Goal: Information Seeking & Learning: Learn about a topic

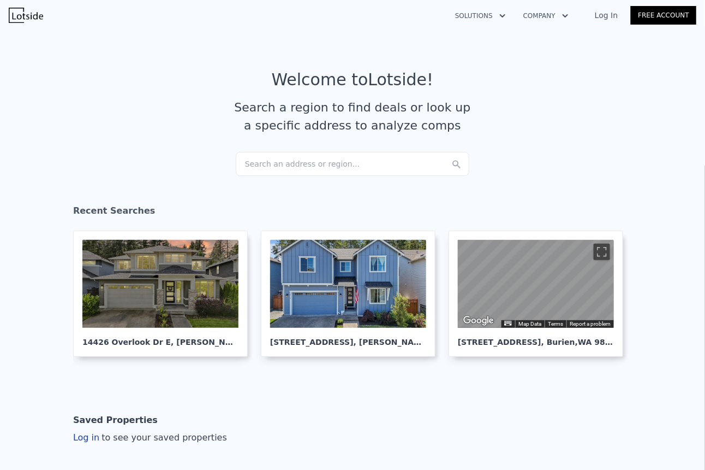
click at [305, 172] on div "Search an address or region..." at bounding box center [353, 164] width 234 height 24
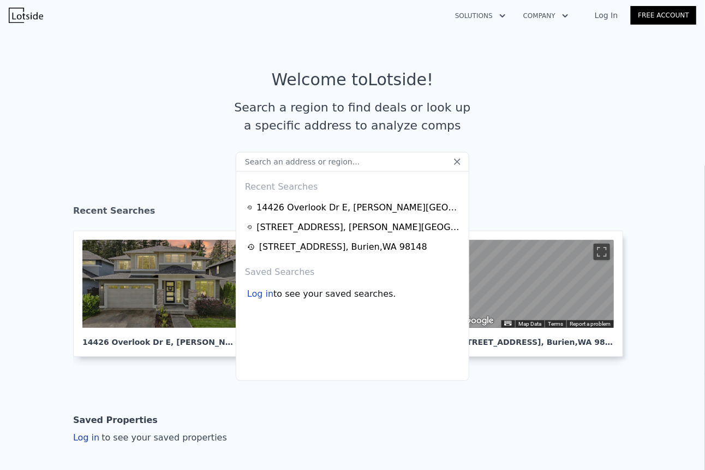
click at [306, 164] on input "text" at bounding box center [353, 162] width 234 height 20
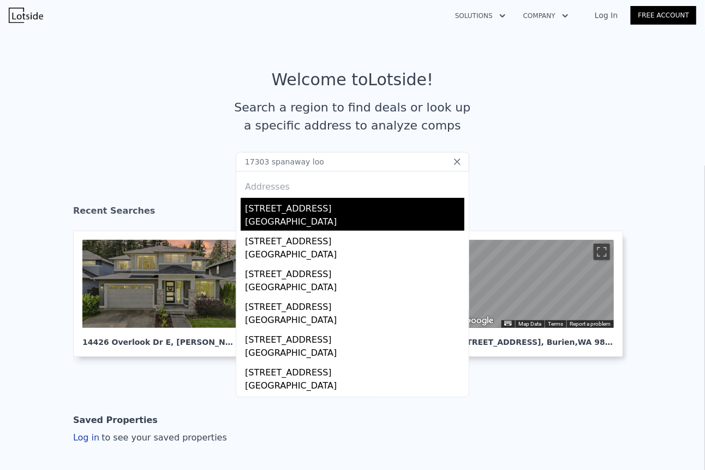
type input "17303 spanaway loo"
click at [307, 220] on div "Spanaway, WA 98387" at bounding box center [354, 222] width 219 height 15
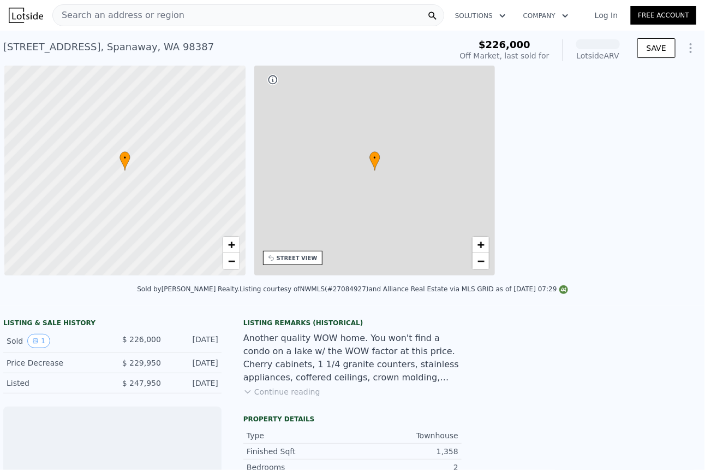
scroll to position [0, 4]
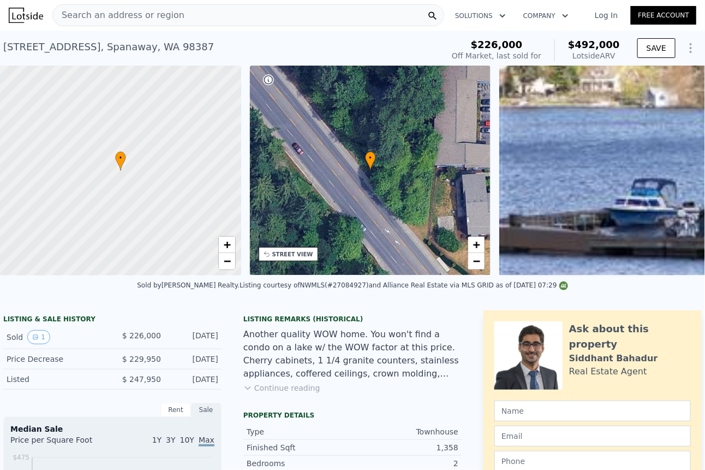
click at [66, 44] on div "17303 Spanaway Loop Road , Spanaway , WA 98387" at bounding box center [108, 46] width 211 height 15
copy div "17303 Spanaway Loop Road , Spanaway , WA 98387 Sold Aug 2007 for $226k (~ARV $4…"
click at [103, 11] on span "Search an address or region" at bounding box center [119, 15] width 132 height 13
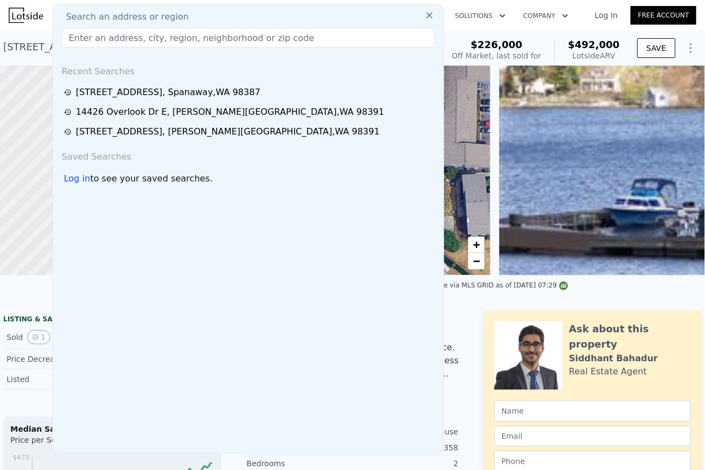
type input "17303 Spanaway Loop Road, Spanaway, WA 98387"
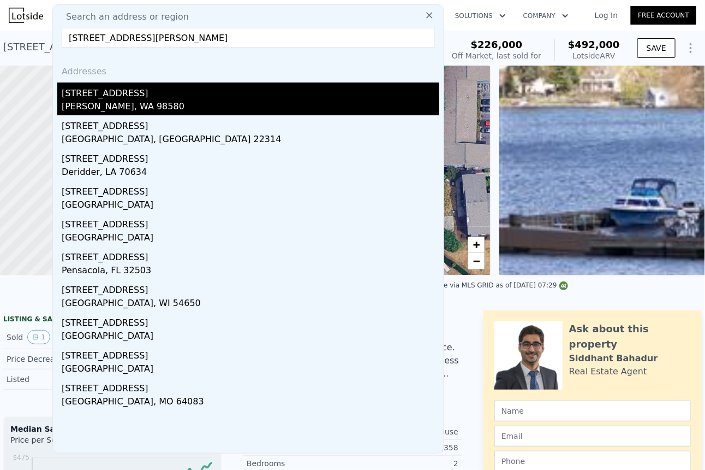
type input "312 2nd street w roy"
click at [101, 102] on div "Roy, WA 98580" at bounding box center [251, 107] width 378 height 15
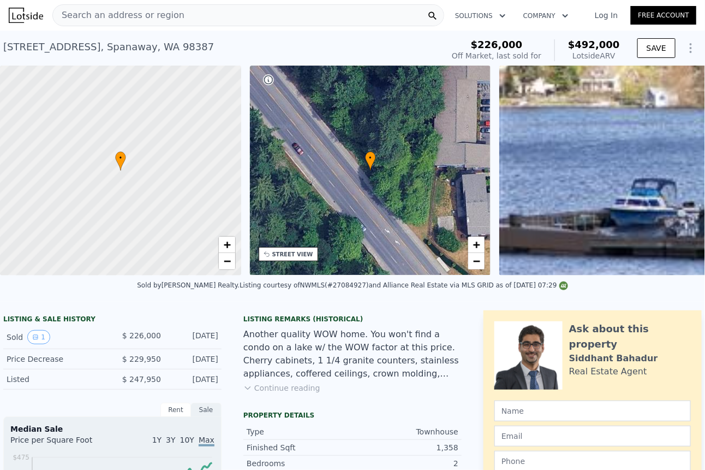
type input "1"
type input "3"
type input "2"
type input "840"
type input "1080"
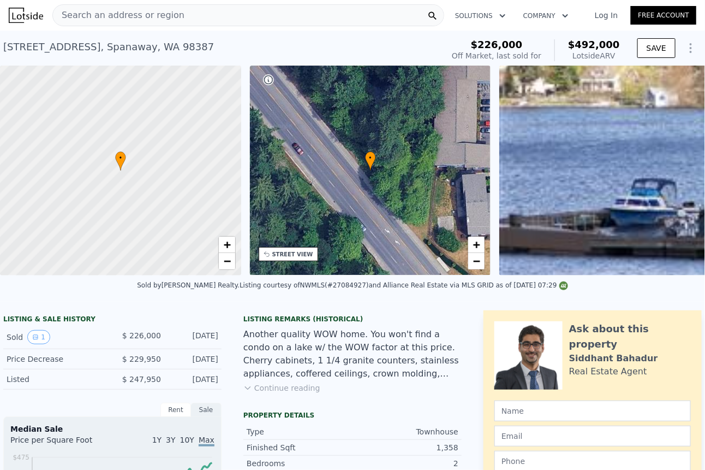
type input "8500"
type input "82764"
type input "$ 276,000"
type input "$ 55,435"
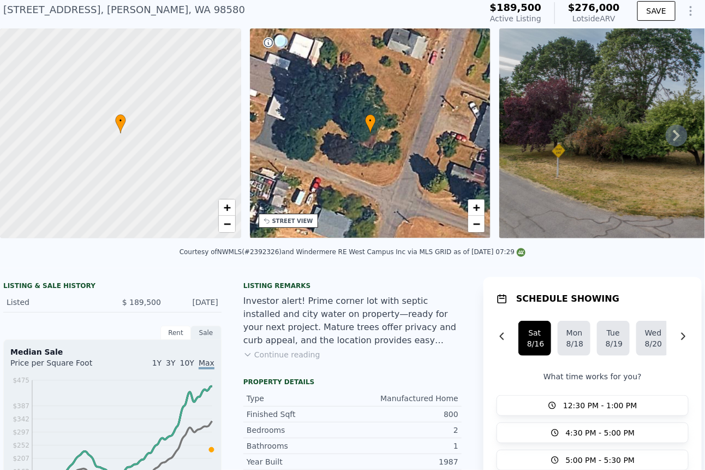
scroll to position [39, 0]
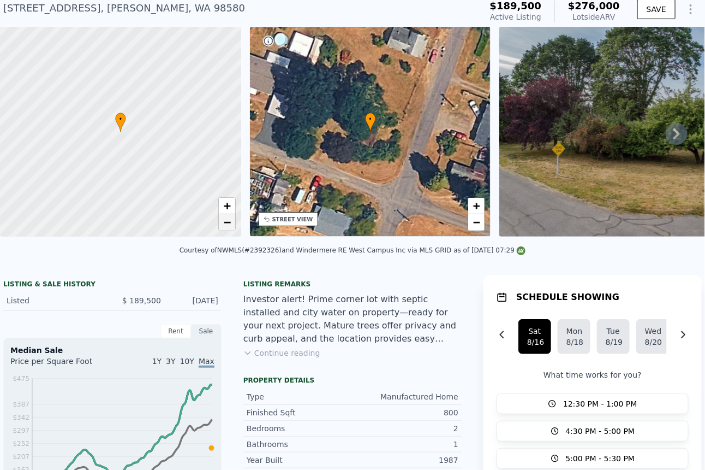
click at [230, 223] on span "−" at bounding box center [226, 222] width 7 height 14
type input "3"
type input "4"
type input "2.5"
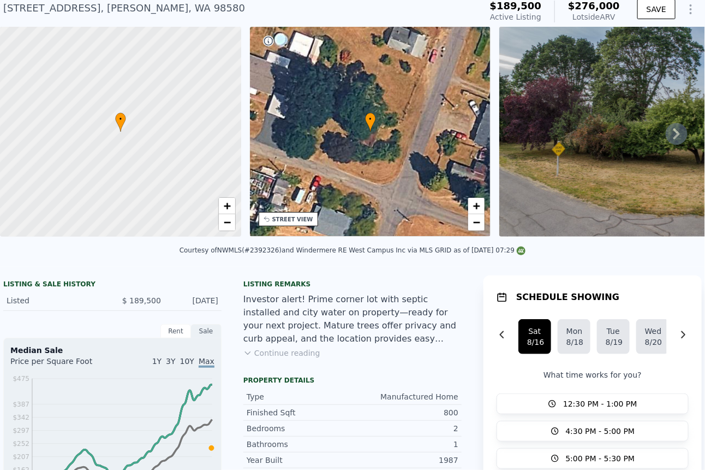
type input "1056"
type input "1608"
type input "7500"
type input "20568"
type input "$ 492,000"
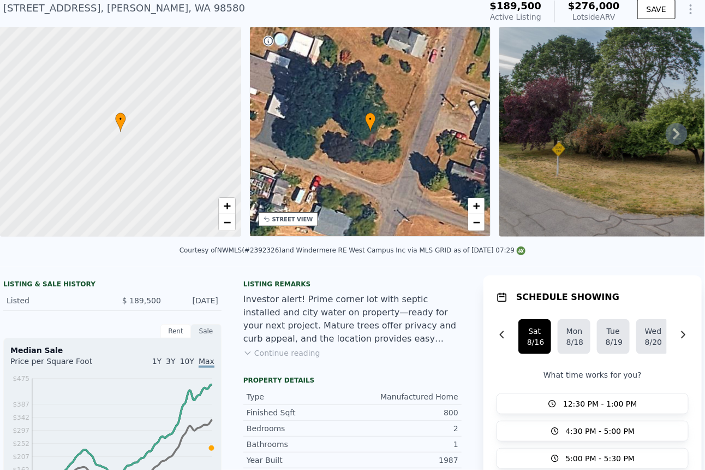
type input "$ 214,393"
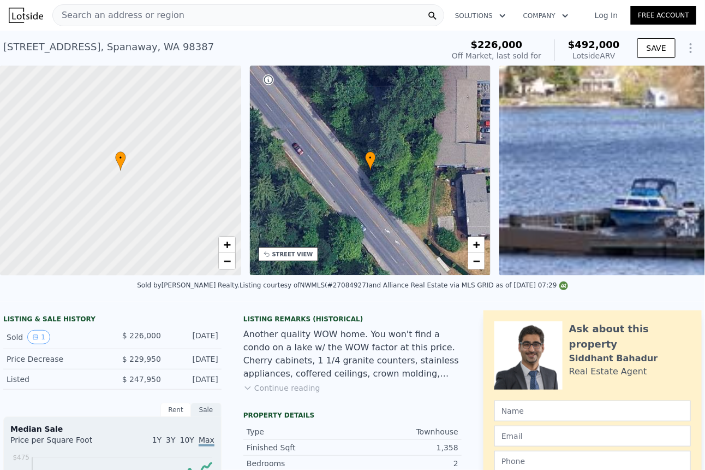
click at [230, 16] on div "Search an address or region" at bounding box center [248, 15] width 392 height 22
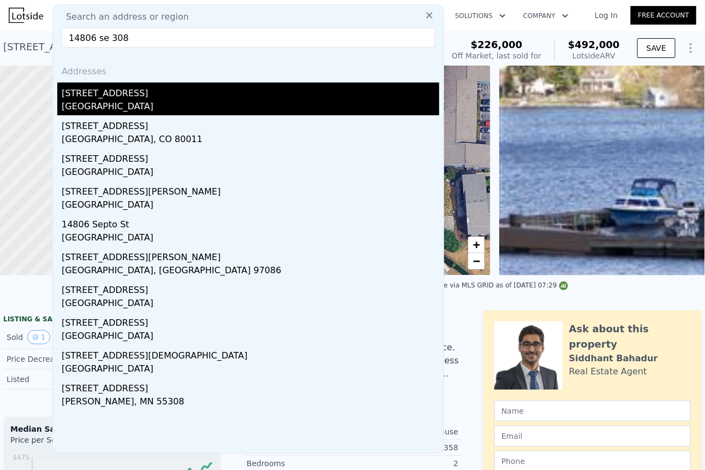
type input "14806 se 308"
click at [141, 89] on div "14806 SE 308th St" at bounding box center [251, 90] width 378 height 17
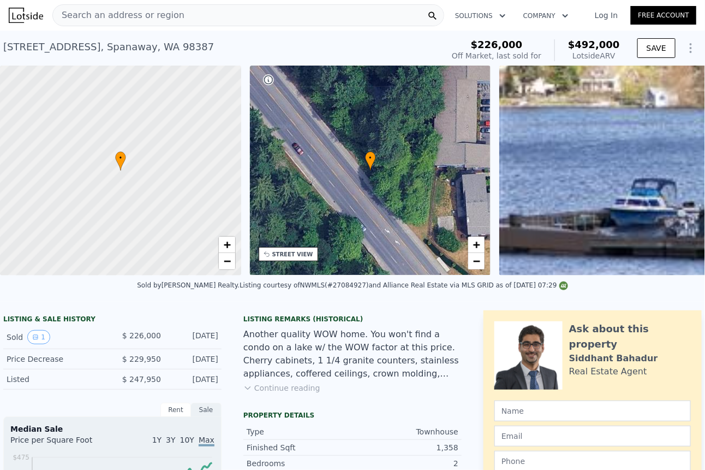
type input "2"
type input "3"
type input "2"
type input "896"
type input "1150"
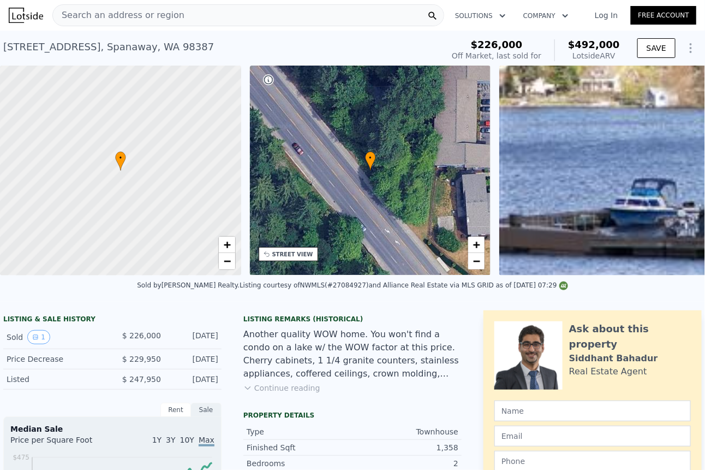
type input "0"
type input "13708"
type input "$ 250,000"
type input "-$ 189,944"
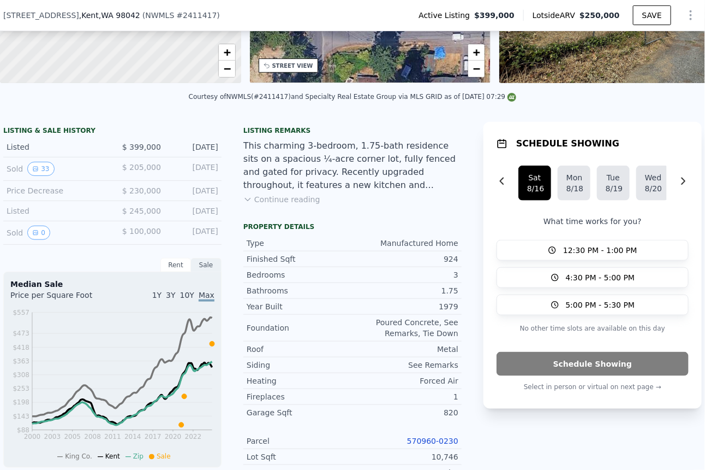
scroll to position [184, 0]
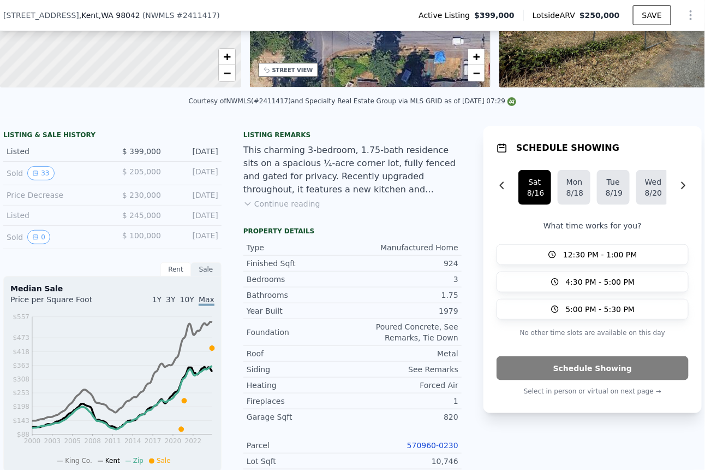
click at [288, 199] on button "Continue reading" at bounding box center [282, 203] width 77 height 11
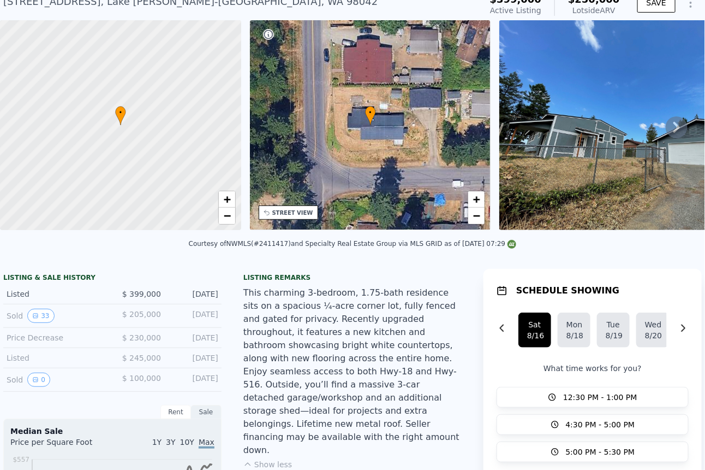
scroll to position [0, 0]
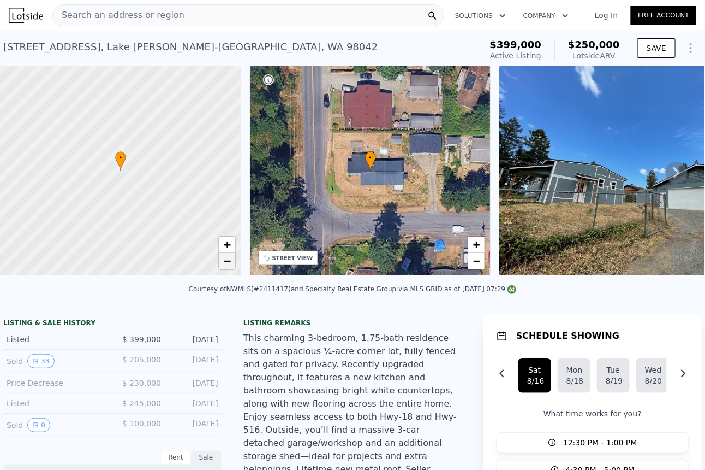
click at [228, 261] on span "−" at bounding box center [226, 261] width 7 height 14
click at [98, 156] on div at bounding box center [120, 171] width 289 height 252
click at [118, 165] on div at bounding box center [120, 171] width 289 height 252
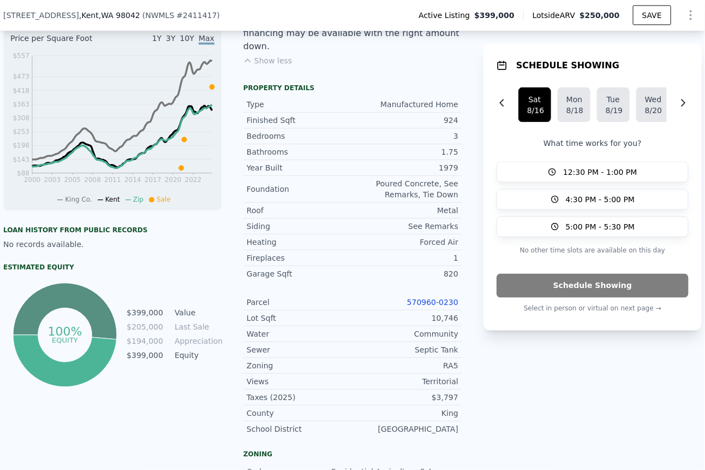
scroll to position [559, 0]
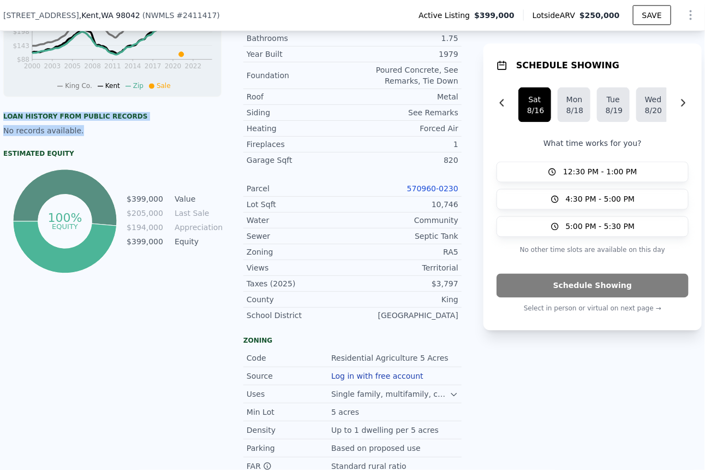
drag, startPoint x: 76, startPoint y: 126, endPoint x: 2, endPoint y: 109, distance: 76.7
click at [2, 109] on div "LISTING & SALE HISTORY Listed $ 399,000 Jul 23, 2025 Sold 33 $ 205,000 Aug 12, …" at bounding box center [352, 160] width 705 height 834
copy div "Loan history from public records No records available."
click at [556, 383] on div "SCHEDULE SHOWING Sat 8/16 Mon 8/18 Tue 8/19 Wed 8/20 Thu 8/21 What time works f…" at bounding box center [593, 140] width 218 height 777
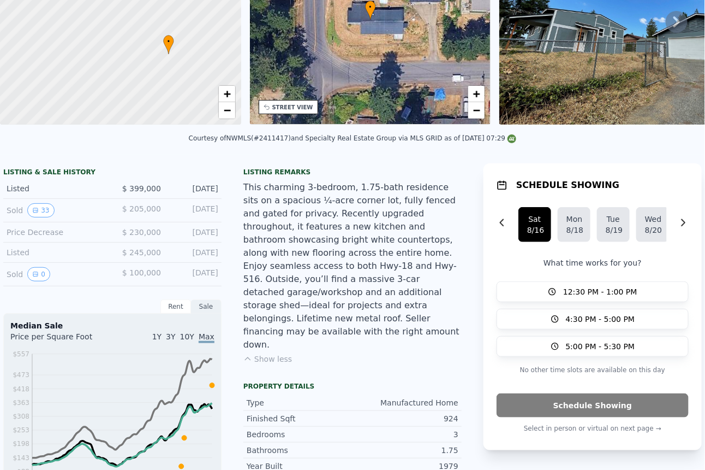
scroll to position [0, 0]
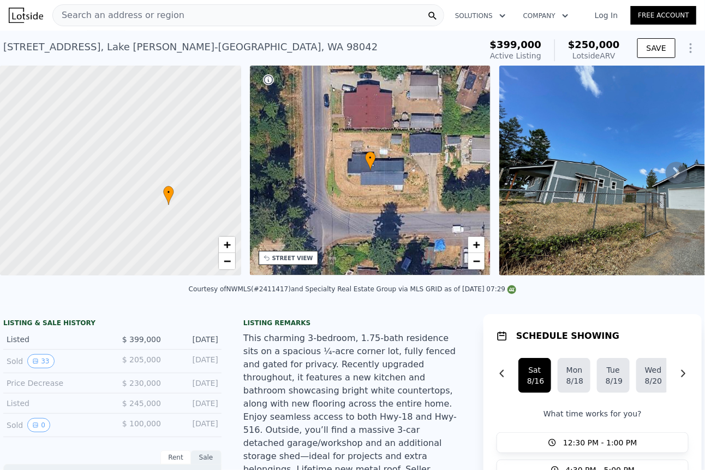
click at [111, 16] on span "Search an address or region" at bounding box center [119, 15] width 132 height 13
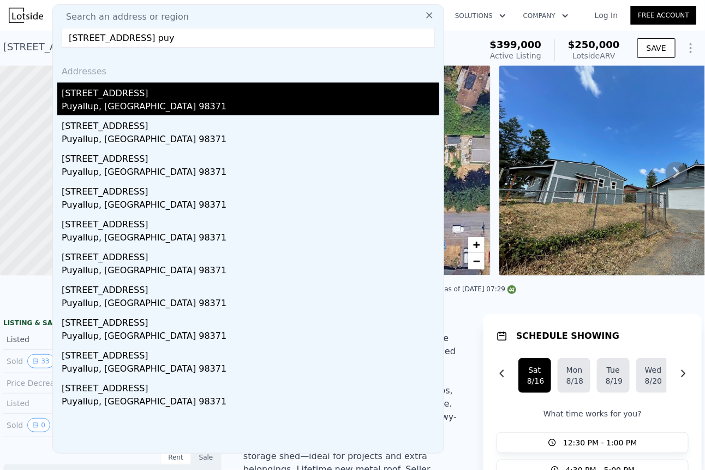
type input "1009 5th ave sw puy"
click at [109, 100] on div "Puyallup, WA 98371" at bounding box center [251, 107] width 378 height 15
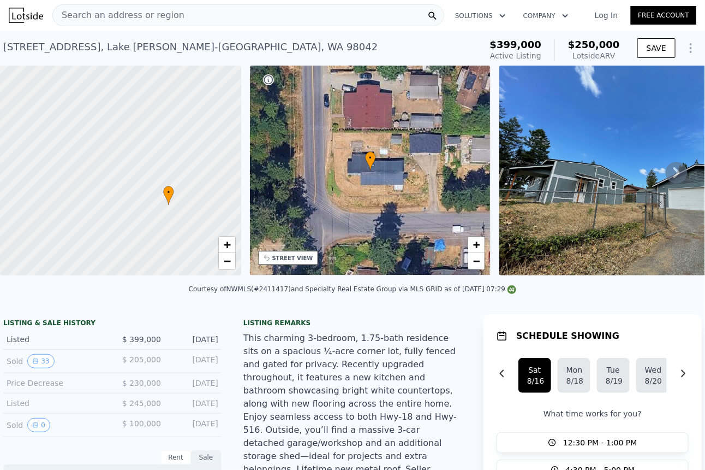
type input "3"
type input "5"
type input "1.75"
type input "3"
type input "2131"
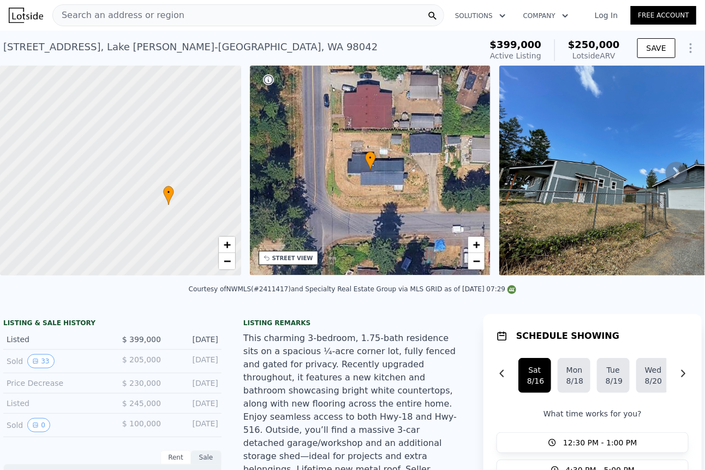
type input "3247"
type input "6000"
type input "12866"
type input "$ 797,000"
type input "6"
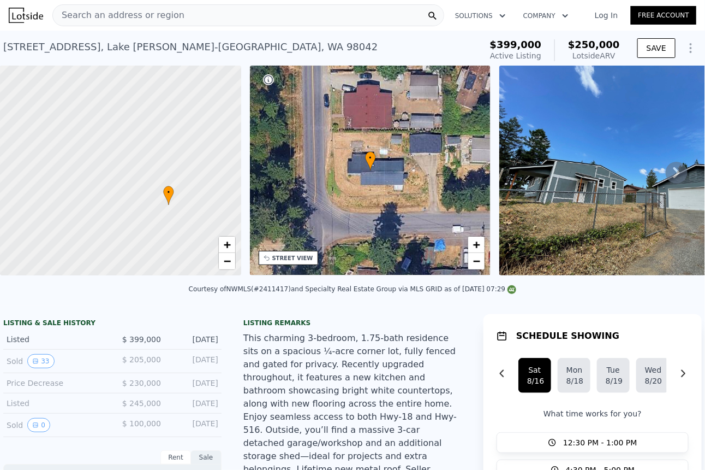
type input "$ 94,153"
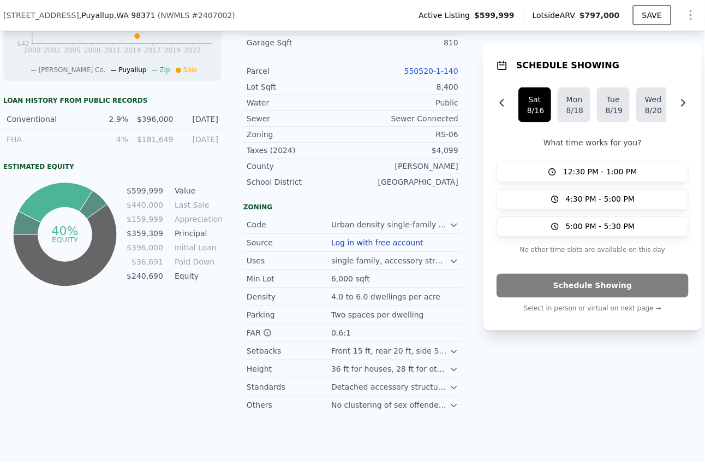
scroll to position [563, 0]
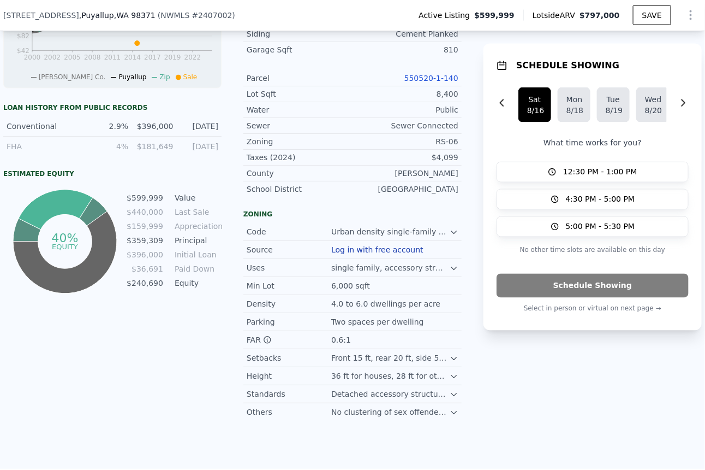
drag, startPoint x: 3, startPoint y: 104, endPoint x: 227, endPoint y: 147, distance: 227.4
click at [227, 147] on div "LISTING & SALE HISTORY Listed $ 599,999 Jul 13, 2025 Sold 40 $ 440,000 Jun 3, 2…" at bounding box center [232, 82] width 459 height 678
copy div "Loan history from public records Conventional 2.9% $396,000 6/3/2021 FHA 4% $18…"
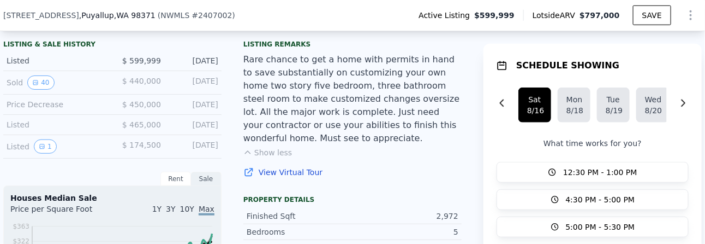
scroll to position [629, 0]
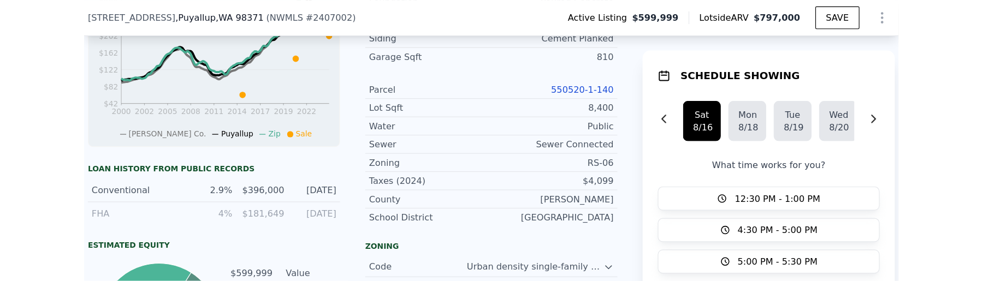
scroll to position [580, 0]
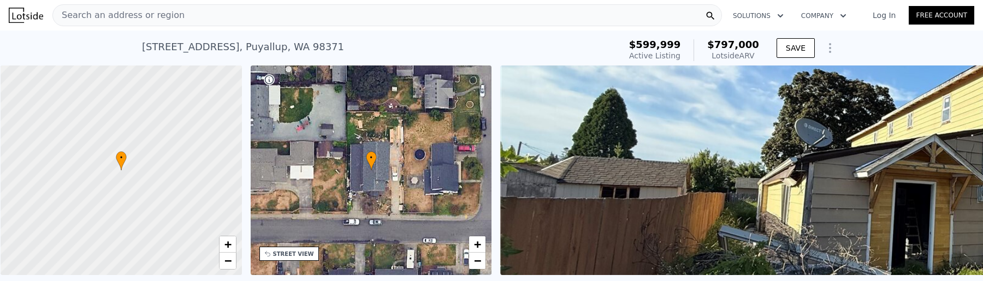
scroll to position [0, 4]
